Goal: Feedback & Contribution: Contribute content

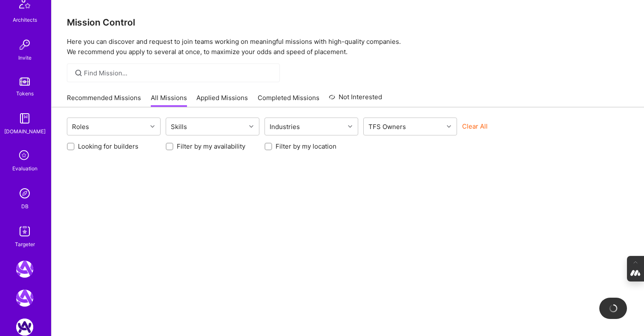
scroll to position [352, 0]
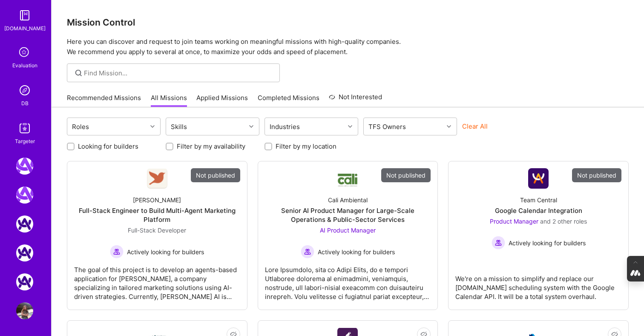
click at [16, 63] on div "Evaluation" at bounding box center [24, 65] width 25 height 9
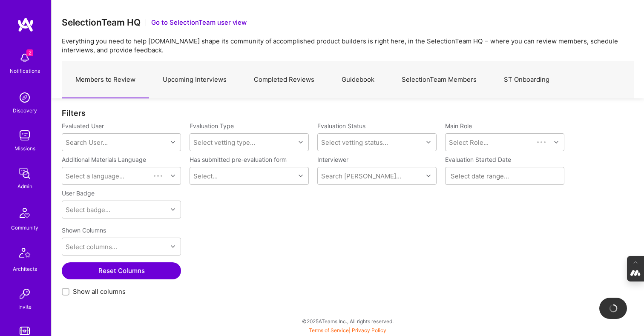
click at [195, 81] on link "Upcoming Interviews" at bounding box center [194, 79] width 91 height 37
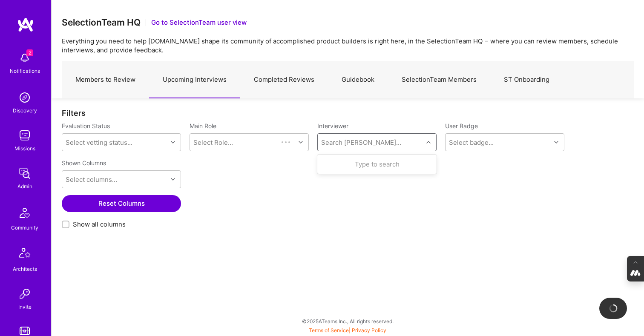
click at [352, 148] on div "Search Vetter..." at bounding box center [370, 142] width 105 height 17
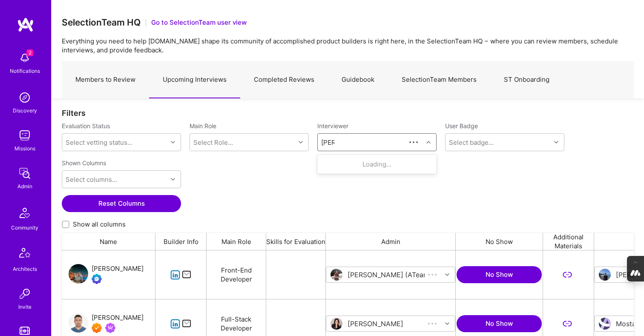
scroll to position [246, 572]
type input "javier"
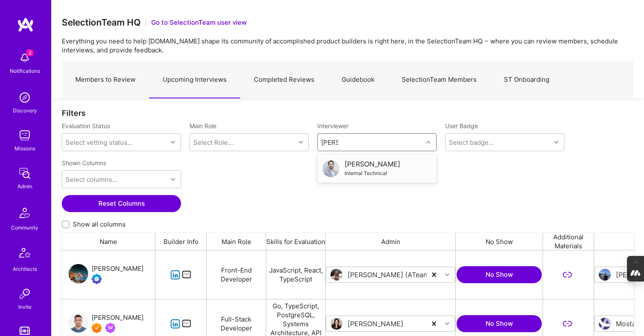
click at [396, 170] on div "Javier Rincon Internal Technical" at bounding box center [376, 169] width 109 height 18
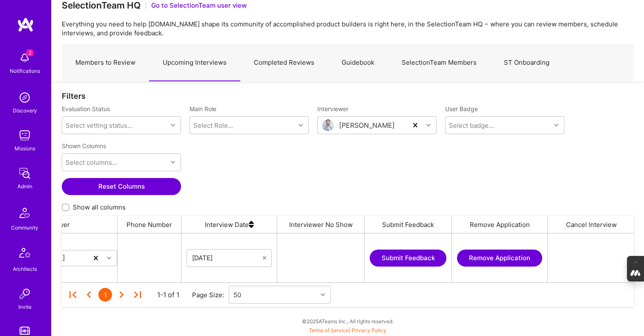
scroll to position [0, 614]
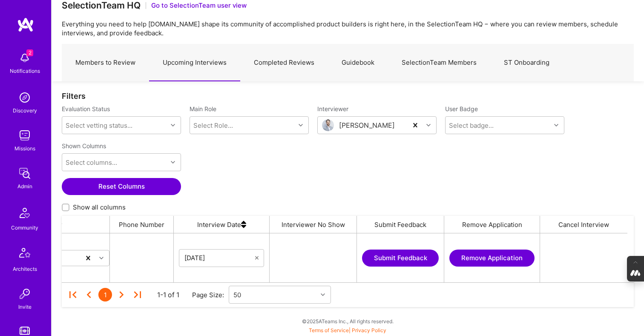
click at [256, 256] on icon "grid" at bounding box center [256, 258] width 3 height 6
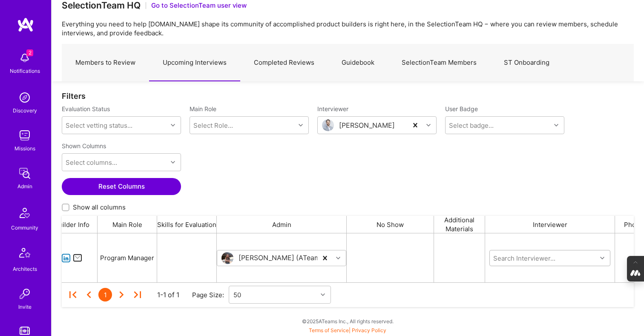
scroll to position [0, 0]
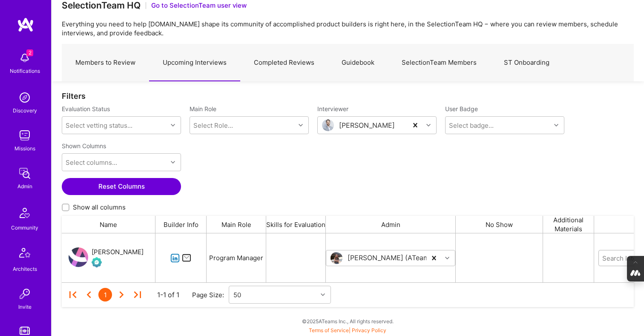
click at [111, 250] on div "[PERSON_NAME]" at bounding box center [118, 252] width 52 height 10
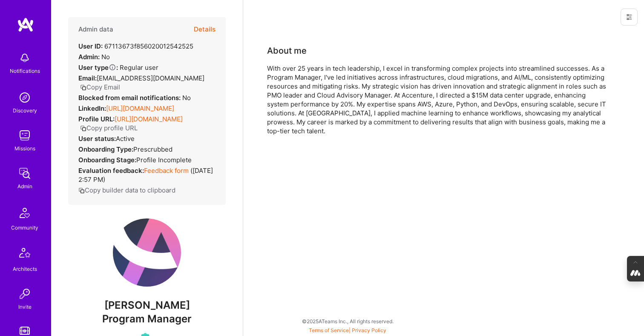
click at [206, 29] on button "Details" at bounding box center [205, 29] width 22 height 25
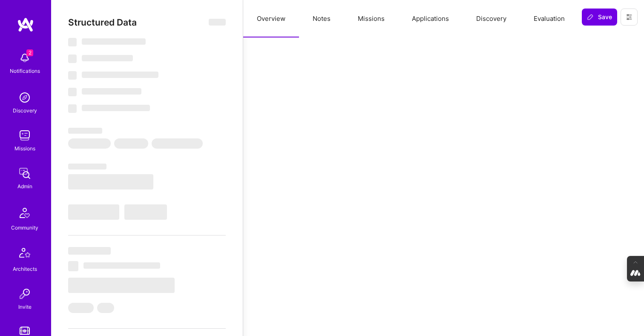
select select "Verified"
select select "US"
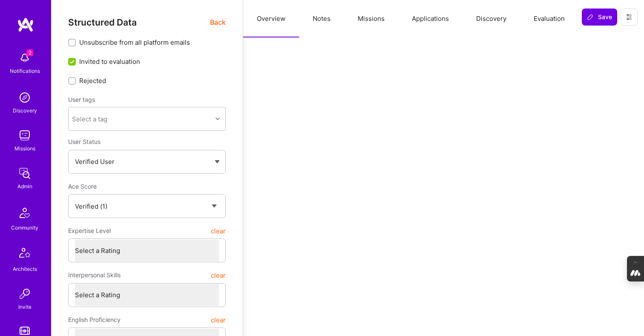
click at [316, 20] on button "Notes" at bounding box center [321, 18] width 45 height 37
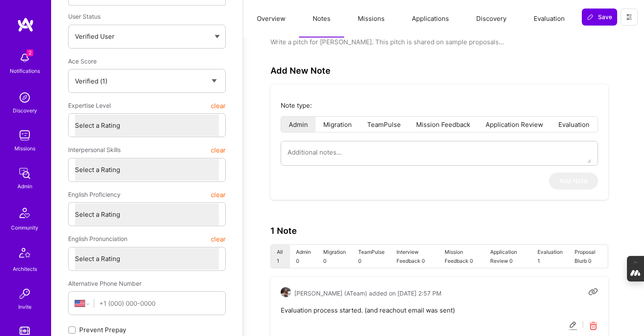
scroll to position [126, 0]
click at [581, 124] on li "Evaluation" at bounding box center [573, 123] width 46 height 15
click at [339, 157] on textarea at bounding box center [439, 151] width 304 height 22
type textarea "x"
type textarea "J"
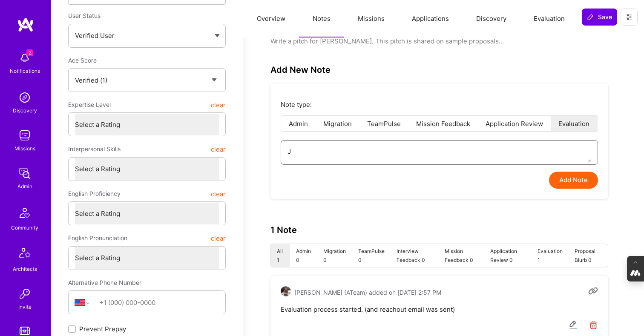
type textarea "x"
type textarea "[PERSON_NAME]"
type textarea "x"
type textarea "Jav"
type textarea "x"
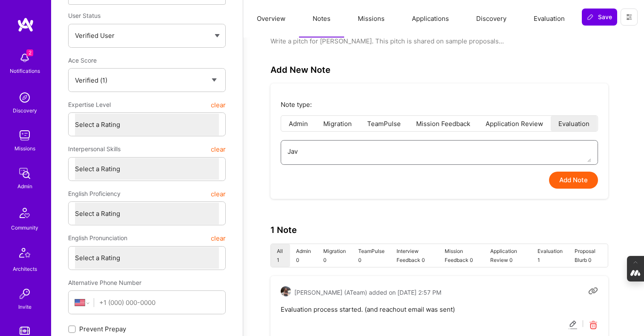
type textarea "Javi"
type textarea "x"
type textarea "[PERSON_NAME]"
type textarea "x"
type textarea "[PERSON_NAME]"
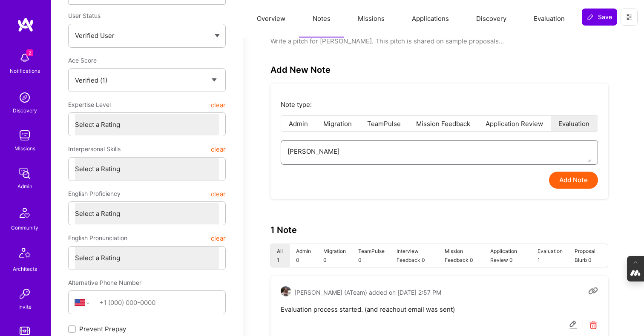
type textarea "x"
type textarea "[PERSON_NAME]"
type textarea "x"
type textarea "[PERSON_NAME]"
type textarea "x"
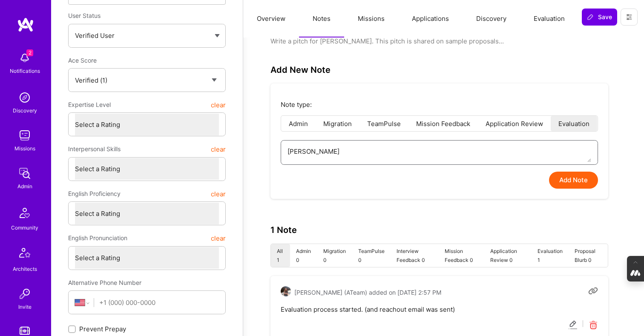
type textarea "[PERSON_NAME]"
type textarea "x"
type textarea "[PERSON_NAME]"
type textarea "x"
type textarea "[PERSON_NAME] from"
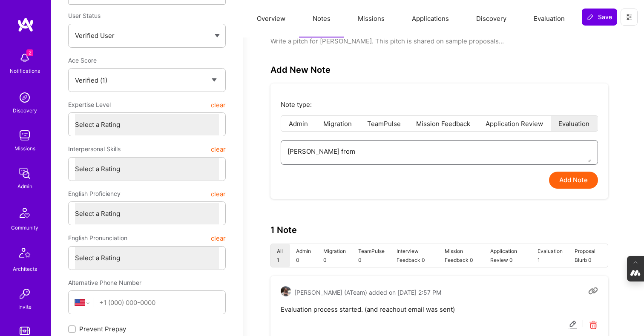
type textarea "x"
type textarea "[PERSON_NAME] from"
type textarea "x"
type textarea "[PERSON_NAME] from I"
type textarea "x"
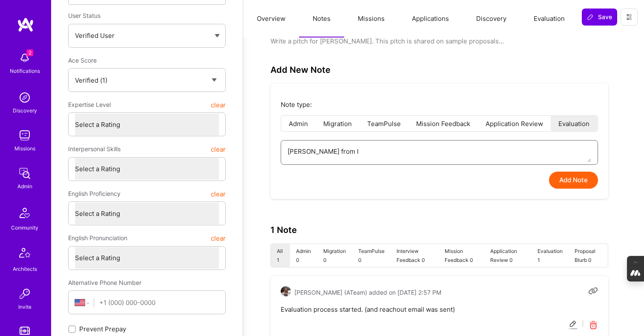
type textarea "[PERSON_NAME] from IT"
type textarea "x"
type textarea "[PERSON_NAME] from ITT"
type textarea "x"
type textarea "[PERSON_NAME] from ITT"
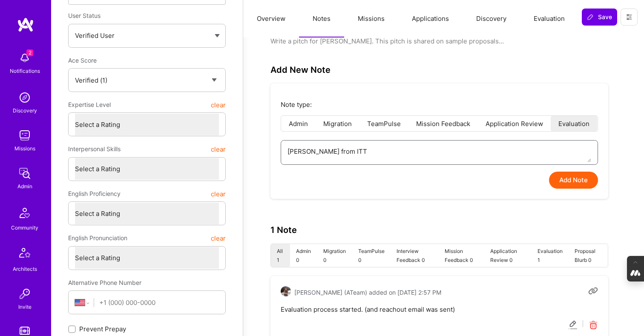
type textarea "x"
type textarea "[PERSON_NAME] from ITT me"
type textarea "x"
type textarea "[PERSON_NAME] from ITT met"
type textarea "x"
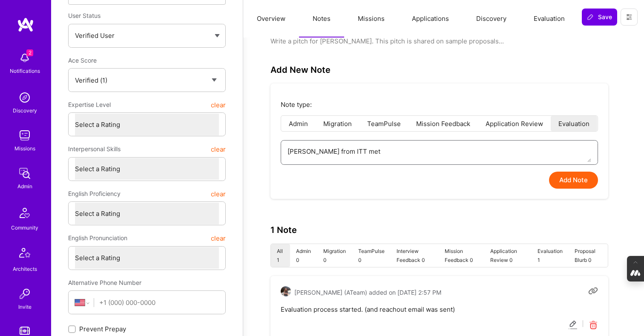
type textarea "[PERSON_NAME] from ITT met"
type textarea "x"
type textarea "[PERSON_NAME] from ITT met w"
type textarea "x"
type textarea "[PERSON_NAME] from ITT met wi"
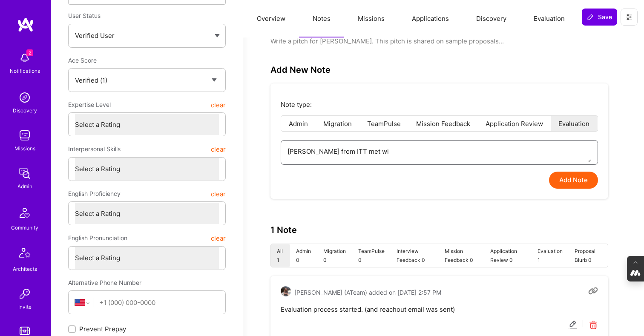
type textarea "x"
type textarea "[PERSON_NAME] from ITT met wit"
type textarea "x"
type textarea "[PERSON_NAME] from ITT met with"
type textarea "x"
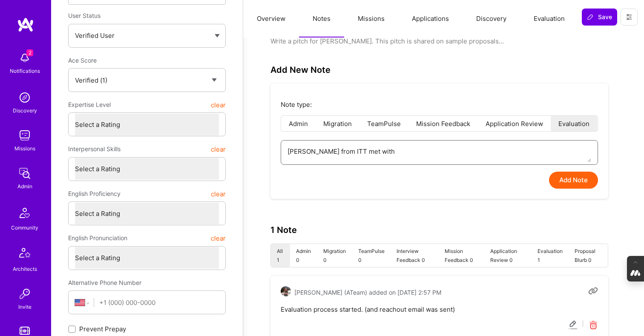
type textarea "[PERSON_NAME] from ITT met with"
type textarea "x"
type textarea "[PERSON_NAME] from ITT met with B"
type textarea "x"
type textarea "[PERSON_NAME] from ITT met with Be"
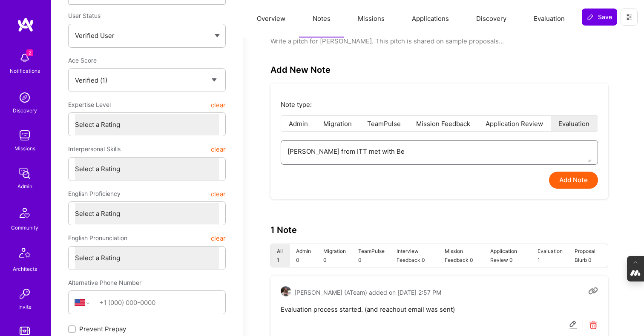
type textarea "x"
type textarea "[PERSON_NAME] from ITT met with B"
type textarea "x"
type textarea "[PERSON_NAME] from ITT met with Bh"
type textarea "x"
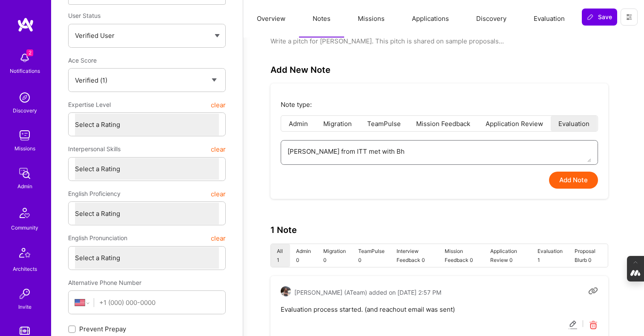
type textarea "[PERSON_NAME] from ITT met with Bha"
type textarea "x"
type textarea "[PERSON_NAME] from ITT met with Bhag"
type textarea "x"
type textarea "[PERSON_NAME] from ITT met with [PERSON_NAME]"
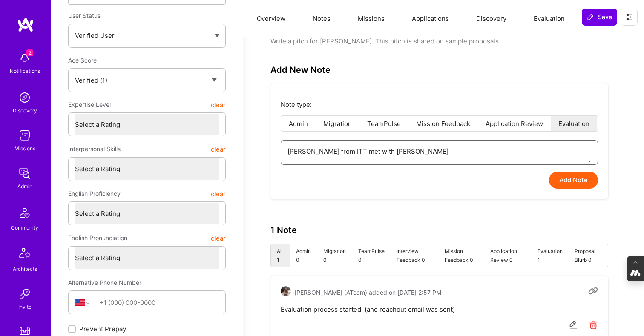
type textarea "x"
type textarea "[PERSON_NAME] from ITT met with Bhag"
type textarea "x"
type textarea "[PERSON_NAME] from ITT met with Bhagy"
type textarea "x"
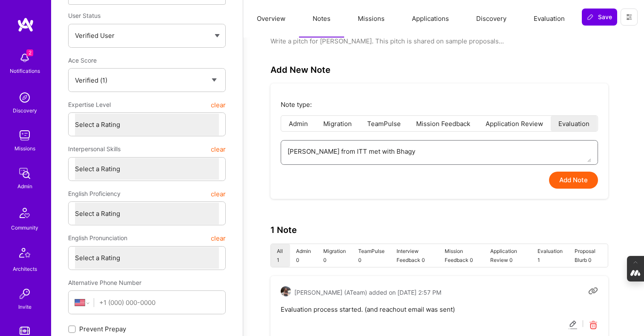
type textarea "[PERSON_NAME] from ITT met with Bhagya"
type textarea "x"
type textarea "[PERSON_NAME] from ITT met with Bhagya"
type textarea "x"
type textarea "[PERSON_NAME] from ITT met with Bhagya o"
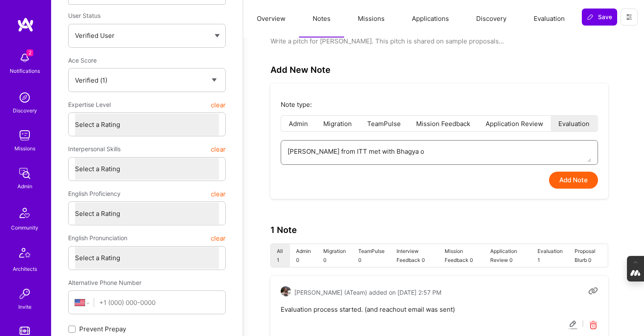
type textarea "x"
type textarea "[PERSON_NAME] from ITT met with Bhagya on"
type textarea "x"
type textarea "[PERSON_NAME] from ITT met with Bhagya on"
type textarea "x"
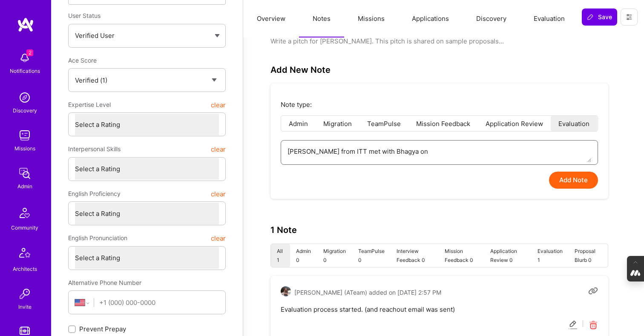
type textarea "[PERSON_NAME] from ITT met with Bhagya on A"
type textarea "x"
type textarea "[PERSON_NAME] from ITT met with Bhagya on Ag"
type textarea "x"
type textarea "[PERSON_NAME] from ITT met with Bhagya on Agu"
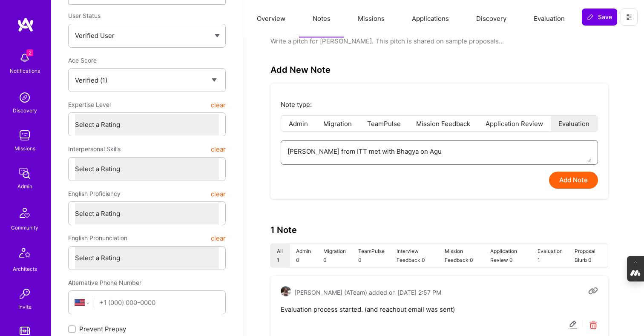
type textarea "x"
type textarea "[PERSON_NAME] from ITT met with Bhagya on Ag"
type textarea "x"
type textarea "[PERSON_NAME] from ITT met with Bhagya on A"
type textarea "x"
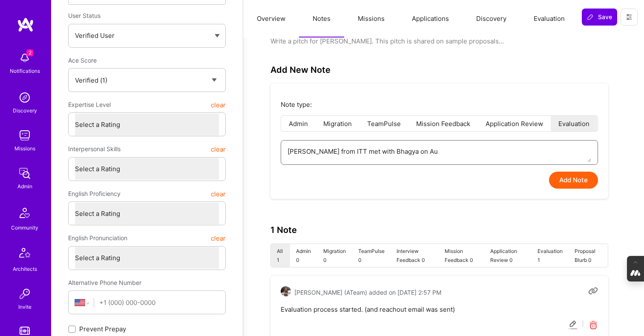
type textarea "[PERSON_NAME] from ITT met with Bhagya on Aug"
type textarea "x"
type textarea "[PERSON_NAME] from ITT met with Bhagya on Aug"
type textarea "x"
type textarea "[PERSON_NAME] from ITT met with Bhagya on [DATE]"
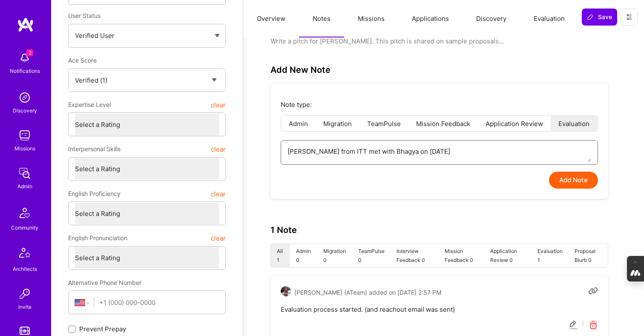
type textarea "x"
type textarea "[PERSON_NAME] from ITT met with [PERSON_NAME] on [DATE]"
type textarea "x"
type textarea "[PERSON_NAME] from ITT met with [PERSON_NAME] on [DATE]"
type textarea "x"
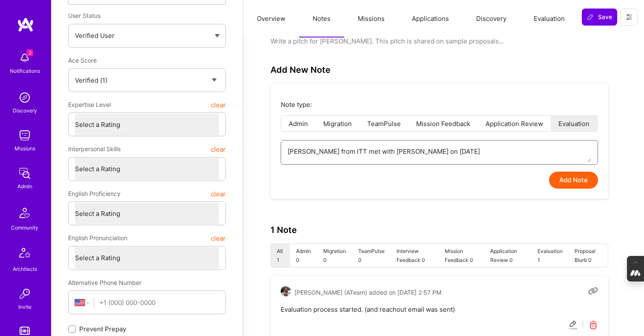
type textarea "[PERSON_NAME] from ITT met with [PERSON_NAME] on [DATE]"
type textarea "x"
type textarea "[PERSON_NAME] from ITT met with Bhagya on [DATE],"
type textarea "x"
type textarea "[PERSON_NAME] from ITT met with Bhagya on [DATE],"
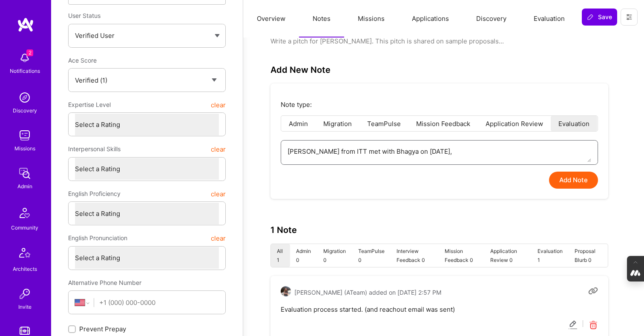
type textarea "x"
type textarea "[PERSON_NAME] from ITT met with Bhagya on [DATE], 2"
type textarea "x"
type textarea "[PERSON_NAME] from ITT met with Bhagya on [DATE]"
type textarea "x"
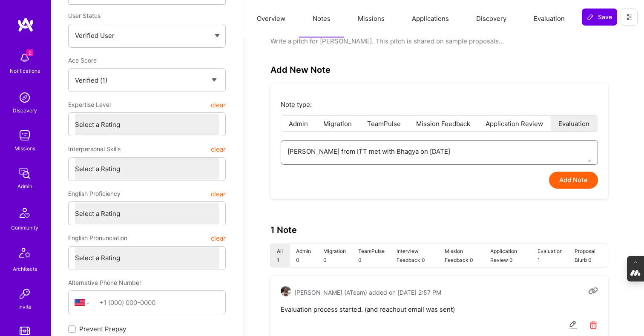
type textarea "[PERSON_NAME] from ITT met with Bhagya on [DATE], 202"
type textarea "x"
type textarea "[PERSON_NAME] from ITT met with Bhagya on [DATE]"
type textarea "x"
type textarea "[PERSON_NAME] from ITT met with Bhagya on [DATE]"
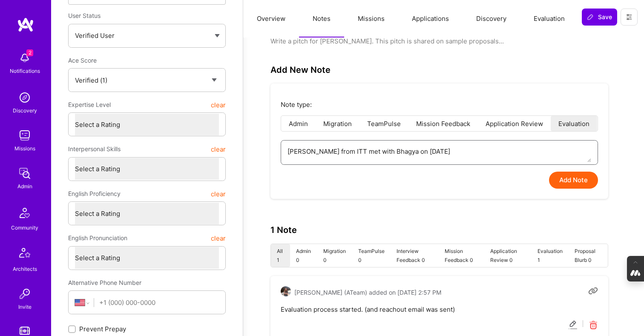
type textarea "x"
type textarea "[PERSON_NAME] from ITT met with Bhagya on [DATE]"
type textarea "x"
type textarea "[PERSON_NAME] from ITT met with Bhagya on [DATE],"
type textarea "x"
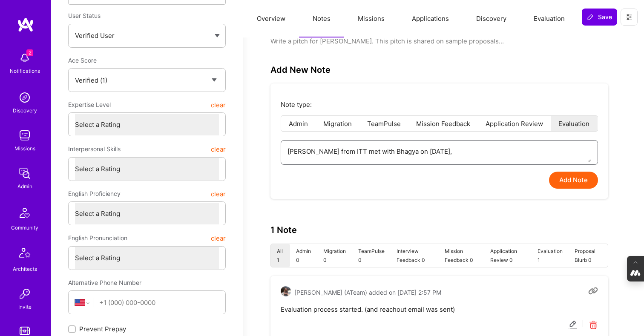
type textarea "[PERSON_NAME] from ITT met with Bhagya on [DATE],"
type textarea "x"
type textarea "[PERSON_NAME] from ITT met with Bhagya on [DATE], h"
type textarea "x"
type textarea "[PERSON_NAME] from ITT met with Bhagya on [DATE], ho"
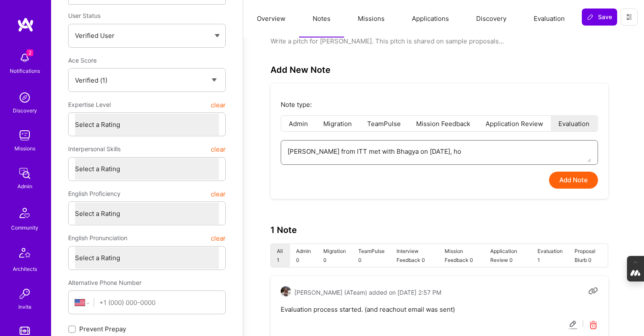
type textarea "x"
type textarea "[PERSON_NAME] from ITT met with Bhagya on [DATE], how"
type textarea "x"
type textarea "[PERSON_NAME] from ITT met with Bhagya on [DATE], [PERSON_NAME]"
type textarea "x"
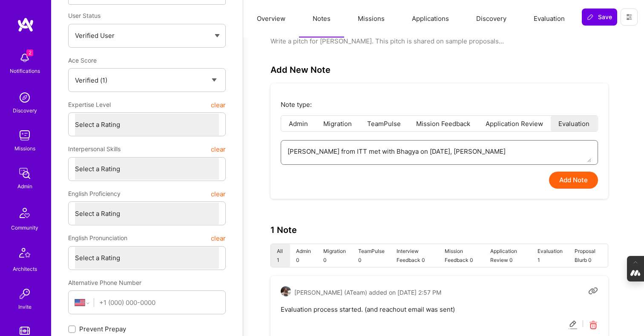
type textarea "[PERSON_NAME] from ITT met with Bhagya on [DATE], howev"
type textarea "x"
type textarea "[PERSON_NAME] from ITT met with Bhagya on [DATE], howeve"
type textarea "x"
type textarea "[PERSON_NAME] from ITT met with Bhagya on [DATE], however"
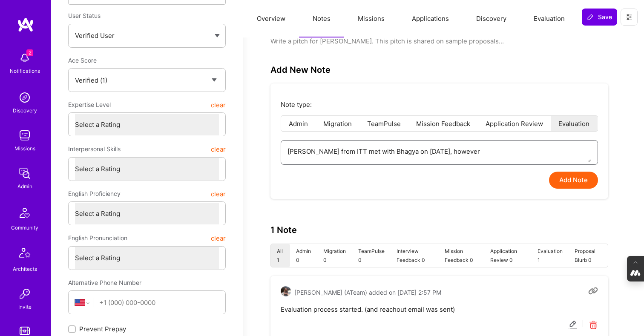
type textarea "x"
type textarea "[PERSON_NAME] from ITT met with Bhagya on [DATE], however"
type textarea "x"
type textarea "[PERSON_NAME] from ITT met with Bhagya on [DATE], however i"
type textarea "x"
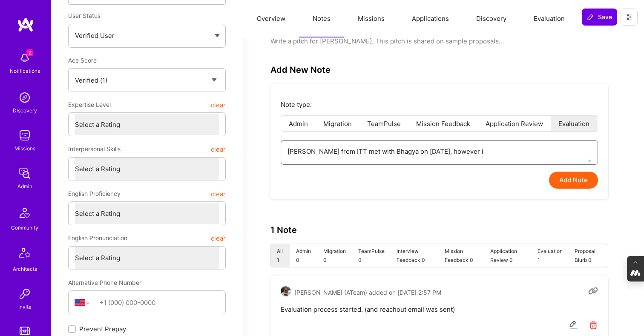
type textarea "[PERSON_NAME] from ITT met with Bhagya on [DATE], however it"
type textarea "x"
type textarea "[PERSON_NAME] from ITT met with Bhagya on [DATE], however it"
type textarea "x"
type textarea "[PERSON_NAME] from ITT met with Bhagya on [DATE], however it w"
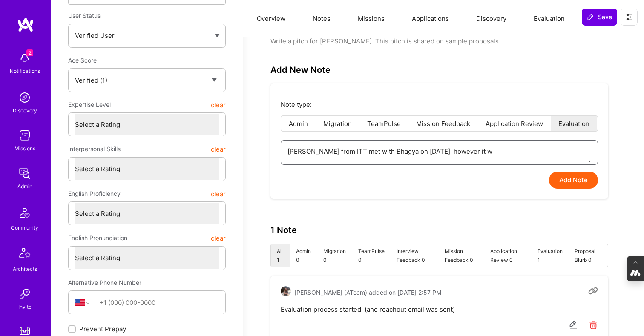
type textarea "x"
type textarea "[PERSON_NAME] from ITT met with Bhagya on [DATE], however it wa"
type textarea "x"
type textarea "[PERSON_NAME] from ITT met with Bhagya on [DATE], however it was"
type textarea "x"
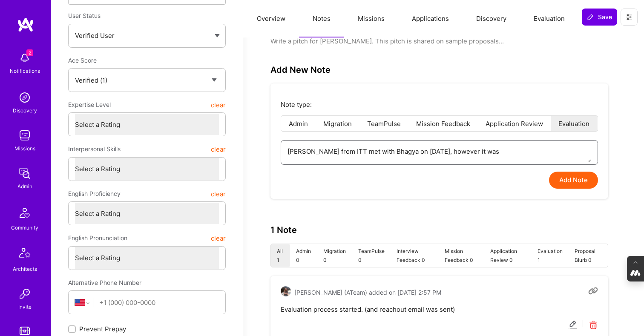
type textarea "[PERSON_NAME] from ITT met with Bhagya on [DATE], however it was"
type textarea "x"
type textarea "[PERSON_NAME] from ITT met with Bhagya on [DATE], however it was a"
type textarea "x"
type textarea "[PERSON_NAME] from ITT met with Bhagya on [DATE], however it was a"
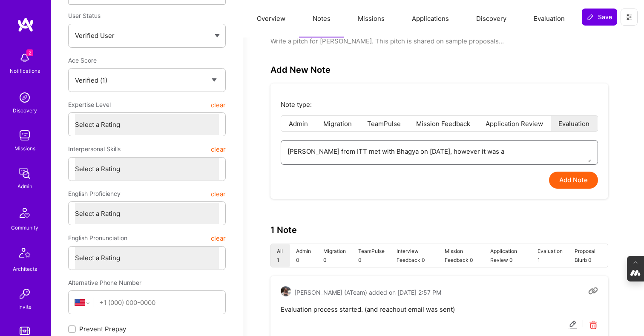
type textarea "x"
type textarea "[PERSON_NAME] from ITT met with Bhagya on [DATE], however it was a b"
type textarea "x"
type textarea "[PERSON_NAME] from ITT met with Bhagya on [DATE], however it was a br"
type textarea "x"
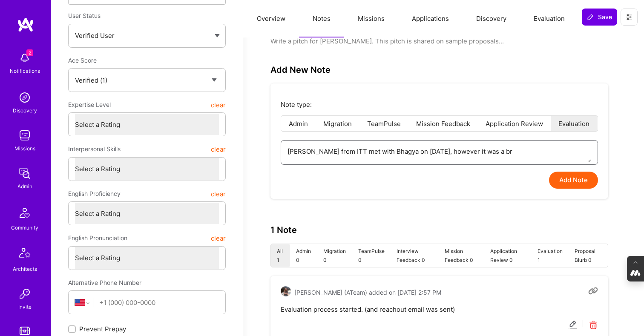
type textarea "[PERSON_NAME] from ITT met with Bhagya on [DATE], however it was a bri"
type textarea "x"
type textarea "[PERSON_NAME] from ITT met with Bhagya on [DATE], however it was a brie"
type textarea "x"
type textarea "[PERSON_NAME] from ITT met with [PERSON_NAME] on [DATE], however it was a brief"
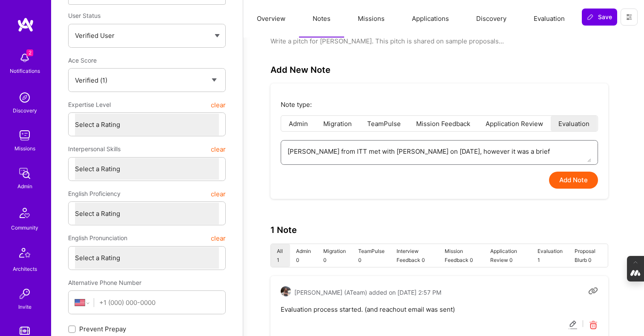
type textarea "x"
type textarea "[PERSON_NAME] from ITT met with [PERSON_NAME] on [DATE], however it was a brief"
type textarea "x"
type textarea "[PERSON_NAME] from ITT met with Bhagya on [DATE], however it was a brief 5"
type textarea "x"
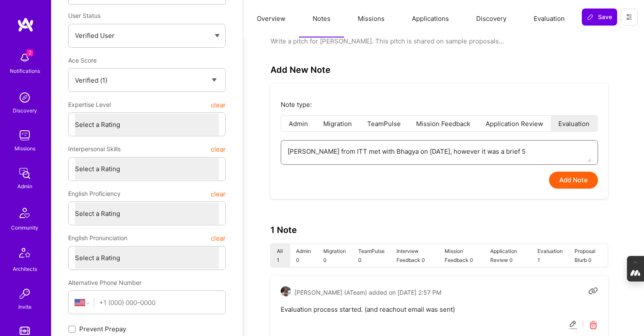
type textarea "[PERSON_NAME] from ITT met with [PERSON_NAME] on [DATE], however it was a brief…"
type textarea "x"
type textarea "[PERSON_NAME] from ITT met with Bhagya on [DATE], however it was a brief 5-1"
type textarea "x"
type textarea "[PERSON_NAME] from ITT met with Bhagya on [DATE], however it was a brief 5-10"
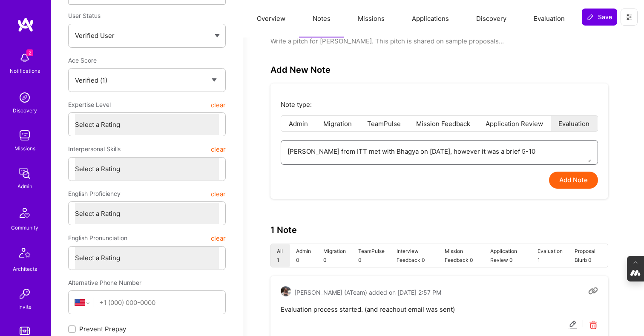
type textarea "x"
type textarea "[PERSON_NAME] from ITT met with Bhagya on [DATE], however it was a brief 5-10"
type textarea "x"
type textarea "[PERSON_NAME] from ITT met with Bhagya on [DATE], however it was a brief 5-10 m"
type textarea "x"
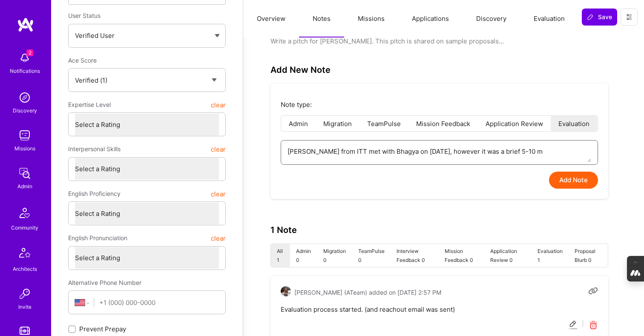
type textarea "[PERSON_NAME] from ITT met with Bhagya on [DATE], however it was a brief 5-10 mi"
type textarea "x"
type textarea "[PERSON_NAME] from ITT met with Bhagya on [DATE], however it was a brief 5-10 m…"
type textarea "x"
type textarea "[PERSON_NAME] from ITT met with Bhagya on [DATE], however it was a brief 5-10 m…"
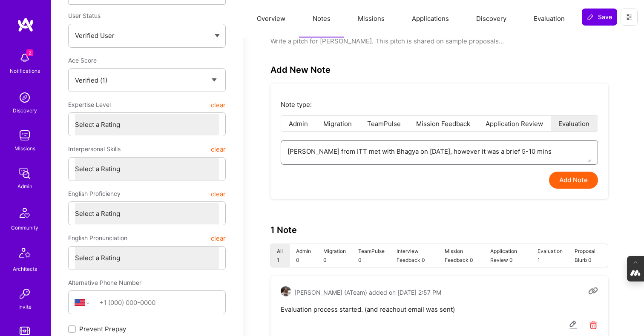
type textarea "x"
type textarea "[PERSON_NAME] from ITT met with Bhagya on [DATE], however it was a brief 5-10 m…"
type textarea "x"
type textarea "[PERSON_NAME] from ITT met with Bhagya on [DATE], however it was a brief 5-10 m…"
type textarea "x"
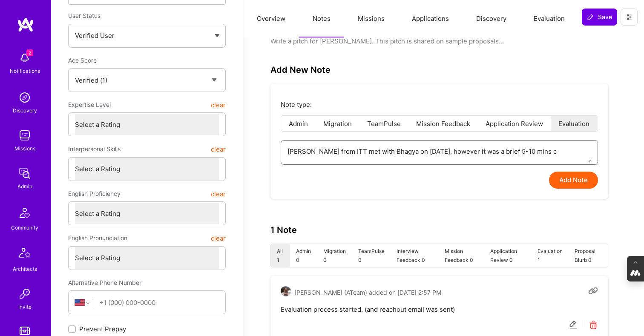
type textarea "[PERSON_NAME] from ITT met with Bhagya on [DATE], however it was a brief 5-10 m…"
type textarea "x"
type textarea "[PERSON_NAME] from ITT met with Bhagya on [DATE], however it was a brief 5-10 m…"
type textarea "x"
type textarea "[PERSON_NAME] from ITT met with Bhagya on [DATE], however it was a brief 5-10 m…"
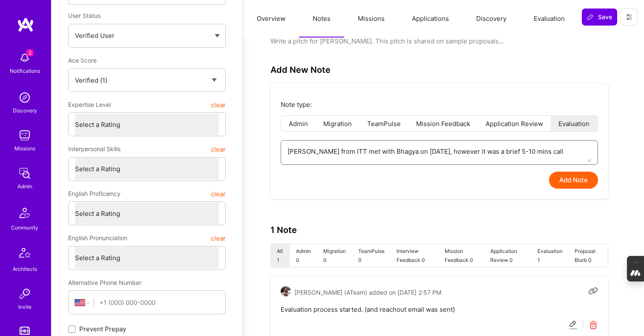
type textarea "x"
type textarea "[PERSON_NAME] from ITT met with Bhagya on [DATE], however it was a brief 5-10 m…"
type textarea "x"
type textarea "[PERSON_NAME] from ITT met with Bhagya on [DATE], however it was a brief 5-10 m…"
type textarea "x"
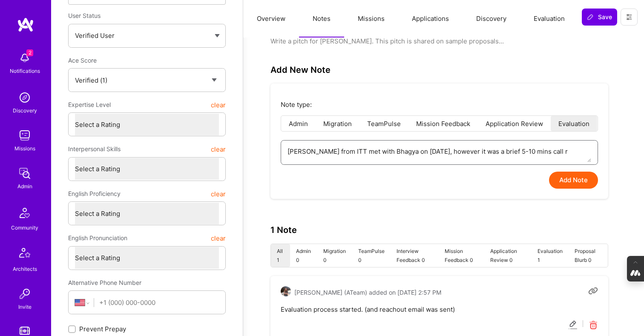
type textarea "[PERSON_NAME] from ITT met with Bhagya on [DATE], however it was a brief 5-10 m…"
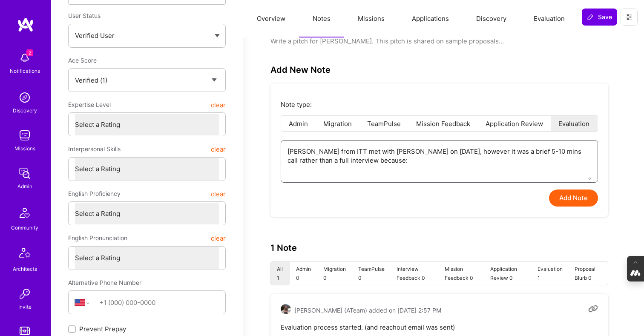
paste textarea "She was unwilling to turn her camera on (or simply reschedule to a time she'd b…"
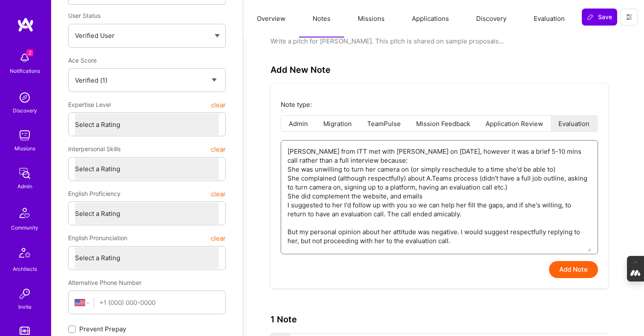
drag, startPoint x: 352, startPoint y: 161, endPoint x: 325, endPoint y: 160, distance: 27.3
click at [325, 160] on textarea "[PERSON_NAME] from ITT met with [PERSON_NAME] on [DATE], however it was a brief…" at bounding box center [439, 195] width 304 height 111
click at [323, 160] on textarea "[PERSON_NAME] from ITT met with [PERSON_NAME] on [DATE], however it was a brief…" at bounding box center [439, 195] width 304 height 111
click at [343, 161] on textarea "[PERSON_NAME] from ITT met with [PERSON_NAME] on [DATE], however it was a brief…" at bounding box center [439, 195] width 304 height 111
click at [288, 167] on textarea "[PERSON_NAME] from ITT met with [PERSON_NAME] on [DATE], however it was a brief…" at bounding box center [439, 195] width 304 height 111
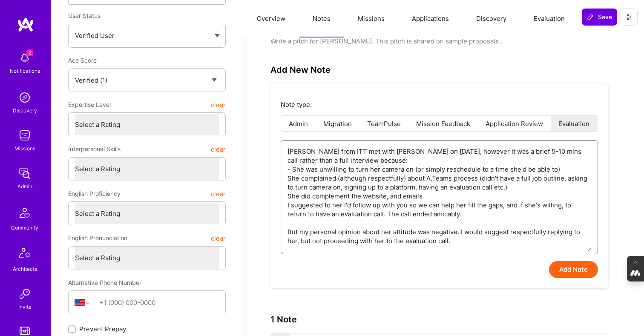
click at [289, 178] on textarea "[PERSON_NAME] from ITT met with [PERSON_NAME] on [DATE], however it was a brief…" at bounding box center [439, 195] width 304 height 111
click at [289, 197] on textarea "[PERSON_NAME] from ITT met with [PERSON_NAME] on [DATE], however it was a brief…" at bounding box center [439, 195] width 304 height 111
click at [284, 204] on div "[PERSON_NAME] from ITT met with [PERSON_NAME] on [DATE], however it was a brief…" at bounding box center [439, 197] width 317 height 114
drag, startPoint x: 386, startPoint y: 212, endPoint x: 284, endPoint y: 209, distance: 101.8
click at [284, 209] on div "[PERSON_NAME] from ITT met with [PERSON_NAME] on [DATE], however it was a brief…" at bounding box center [439, 197] width 317 height 114
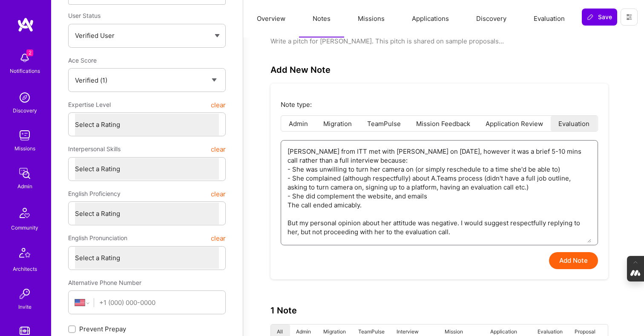
click at [309, 223] on textarea "[PERSON_NAME] from ITT met with [PERSON_NAME] on [DATE], however it was a brief…" at bounding box center [439, 191] width 304 height 102
click at [398, 223] on textarea "[PERSON_NAME] from ITT met with [PERSON_NAME] on [DATE], however it was a brief…" at bounding box center [439, 191] width 304 height 102
click at [464, 220] on textarea "[PERSON_NAME] from ITT met with [PERSON_NAME] on [DATE], however it was a brief…" at bounding box center [439, 191] width 304 height 102
click at [492, 219] on textarea "[PERSON_NAME] from ITT met with [PERSON_NAME] on [DATE], however it was a brief…" at bounding box center [439, 191] width 304 height 102
click at [497, 222] on textarea "[PERSON_NAME] from ITT met with [PERSON_NAME] on [DATE], however it was a brief…" at bounding box center [439, 191] width 304 height 102
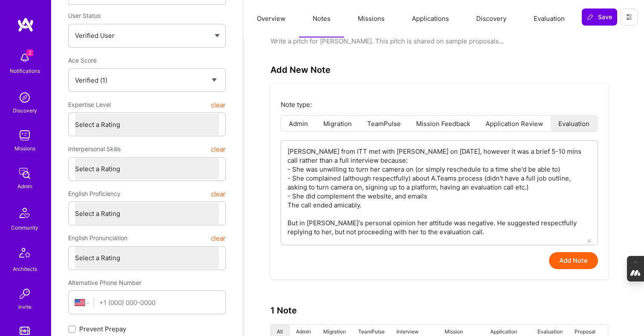
click at [571, 258] on button "Add Note" at bounding box center [573, 260] width 49 height 17
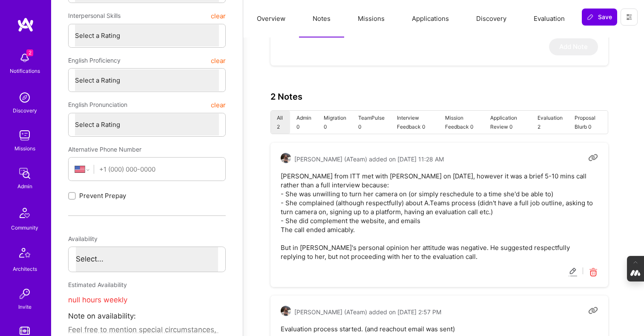
scroll to position [260, 0]
click at [539, 118] on li "Evaluation 2" at bounding box center [549, 121] width 37 height 23
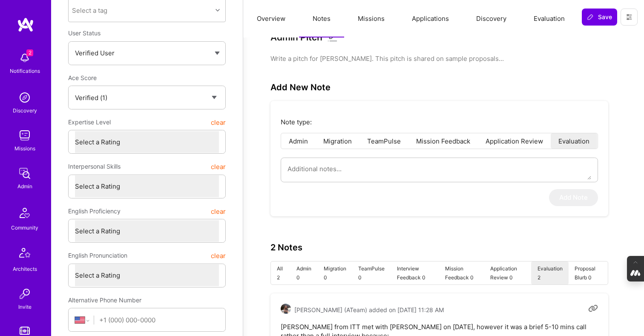
scroll to position [0, 0]
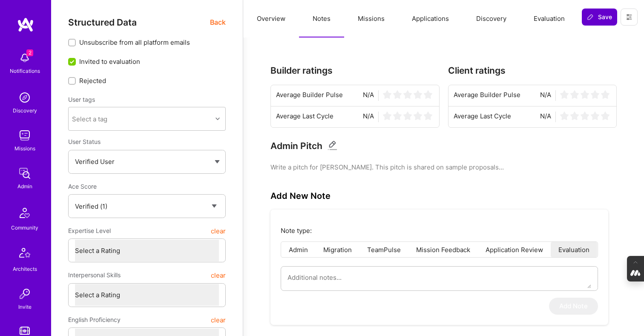
click at [599, 20] on span "Save" at bounding box center [599, 17] width 25 height 9
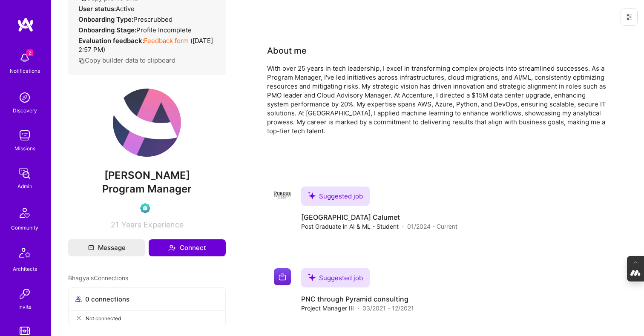
scroll to position [138, 0]
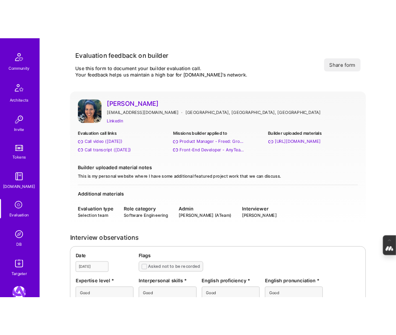
scroll to position [352, 0]
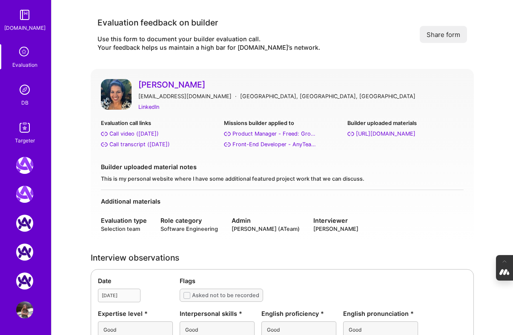
click at [26, 129] on img at bounding box center [24, 127] width 17 height 17
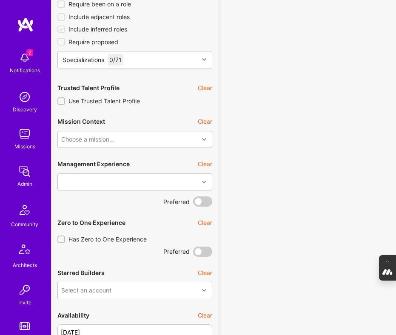
scroll to position [324, 0]
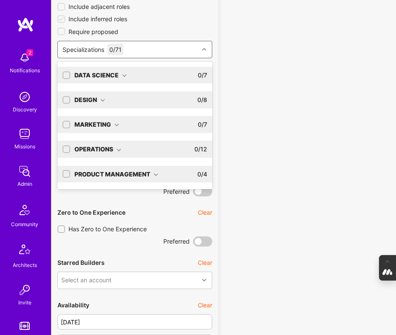
click at [169, 51] on div "Specializations 0 / 71" at bounding box center [128, 49] width 141 height 17
click at [121, 74] on div "Data Science" at bounding box center [100, 75] width 52 height 9
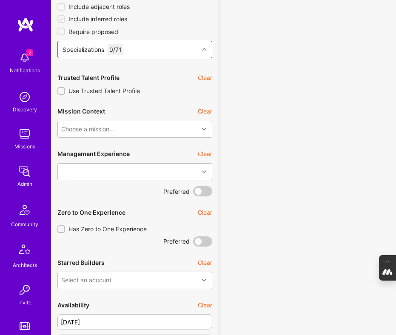
click at [203, 50] on icon at bounding box center [204, 49] width 4 height 4
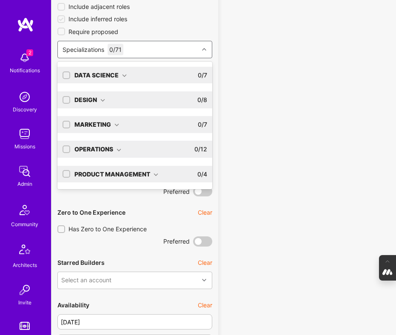
click at [124, 72] on div "Data Science" at bounding box center [100, 75] width 52 height 9
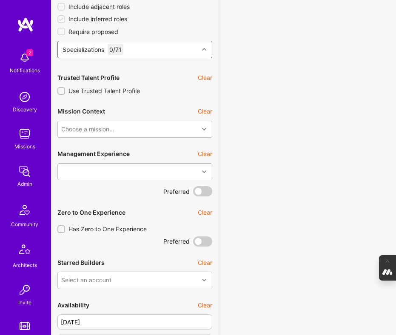
click at [205, 51] on icon at bounding box center [204, 49] width 4 height 4
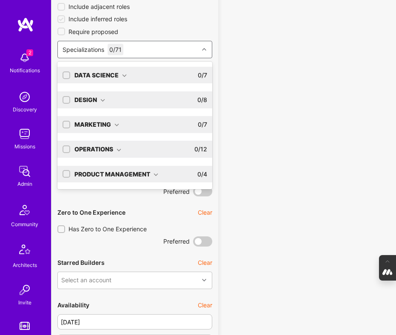
click at [120, 75] on div "Data Science" at bounding box center [100, 75] width 52 height 9
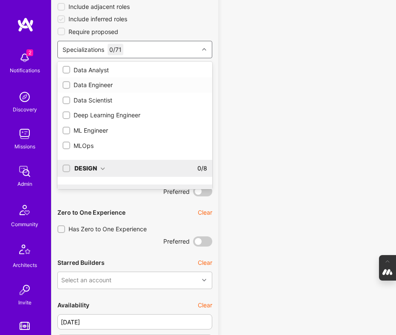
scroll to position [37, 0]
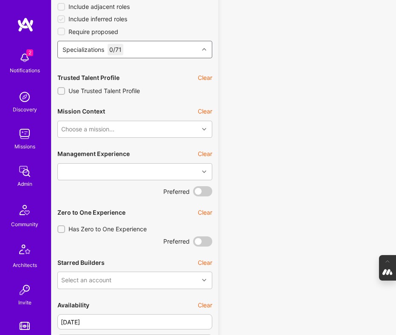
click at [201, 45] on div at bounding box center [205, 49] width 13 height 11
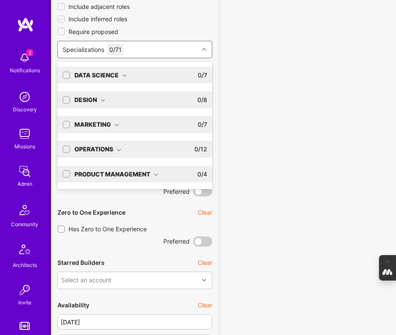
click at [152, 74] on div "Data Science 0 / 7" at bounding box center [138, 75] width 137 height 17
click at [152, 126] on div "Product Management" at bounding box center [116, 125] width 84 height 9
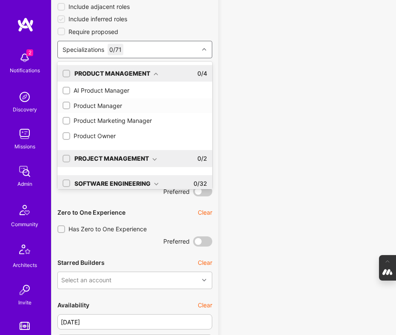
scroll to position [216, 0]
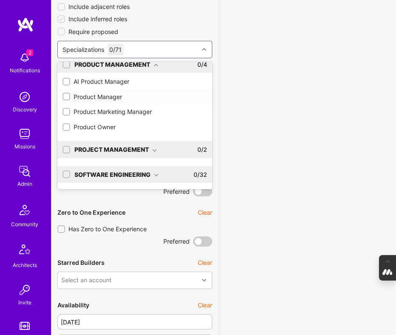
click at [155, 148] on icon at bounding box center [154, 150] width 5 height 5
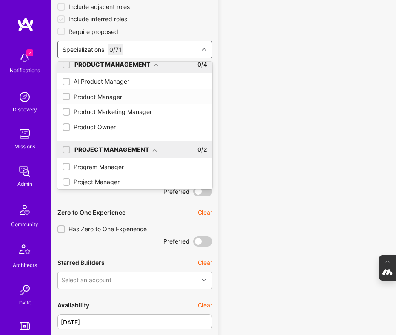
scroll to position [246, 0]
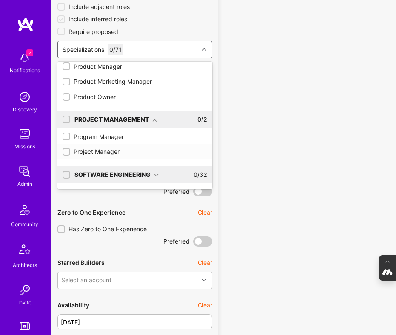
click at [157, 174] on icon at bounding box center [156, 175] width 5 height 5
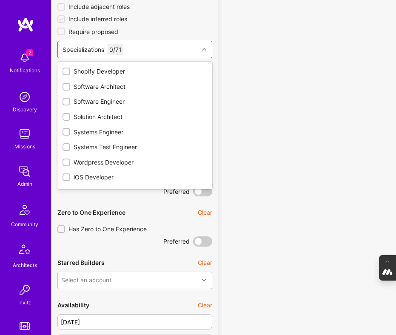
scroll to position [731, 0]
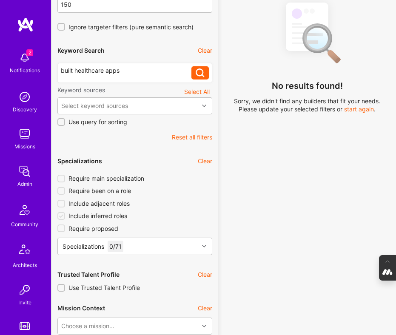
scroll to position [0, 0]
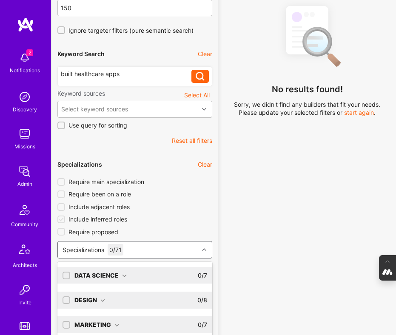
click at [182, 247] on div "option AI Researcher focused, 0 of 9. 72 results available. Use Up and Down to …" at bounding box center [134, 249] width 155 height 17
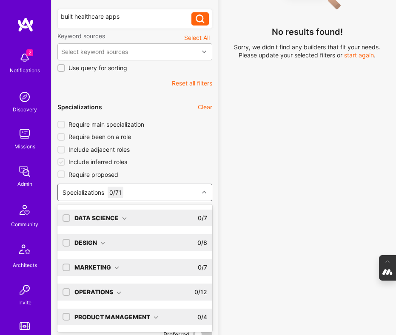
click at [118, 219] on div "Data Science" at bounding box center [100, 218] width 52 height 9
